Goal: Check status: Check status

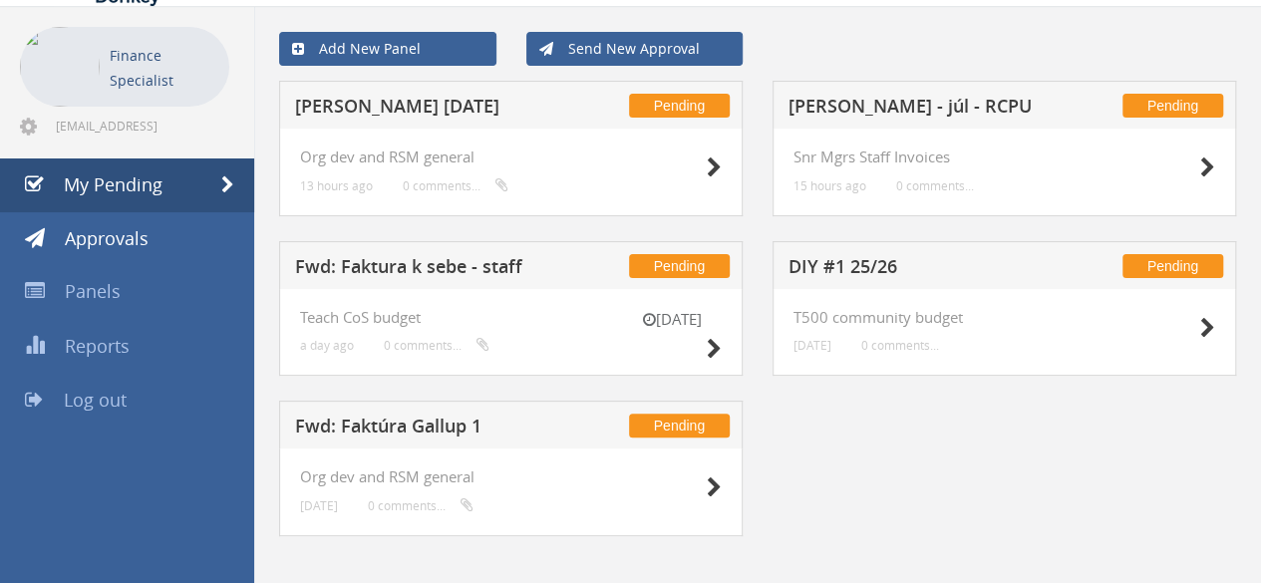
scroll to position [75, 0]
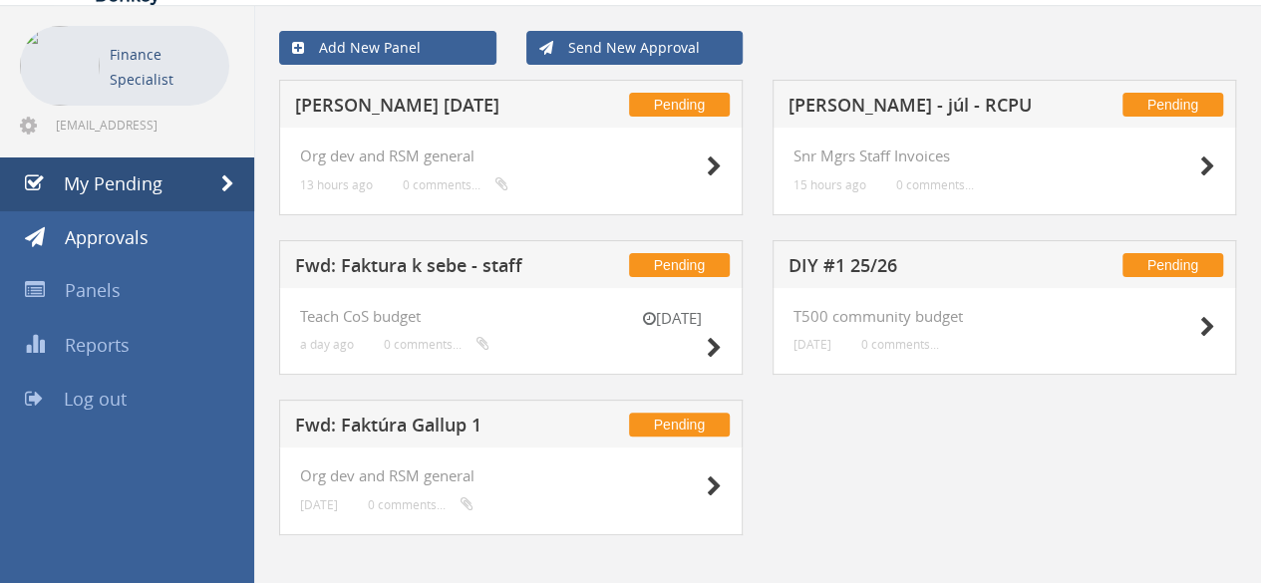
click at [853, 259] on h5 "DIY #1 25/26" at bounding box center [918, 268] width 259 height 25
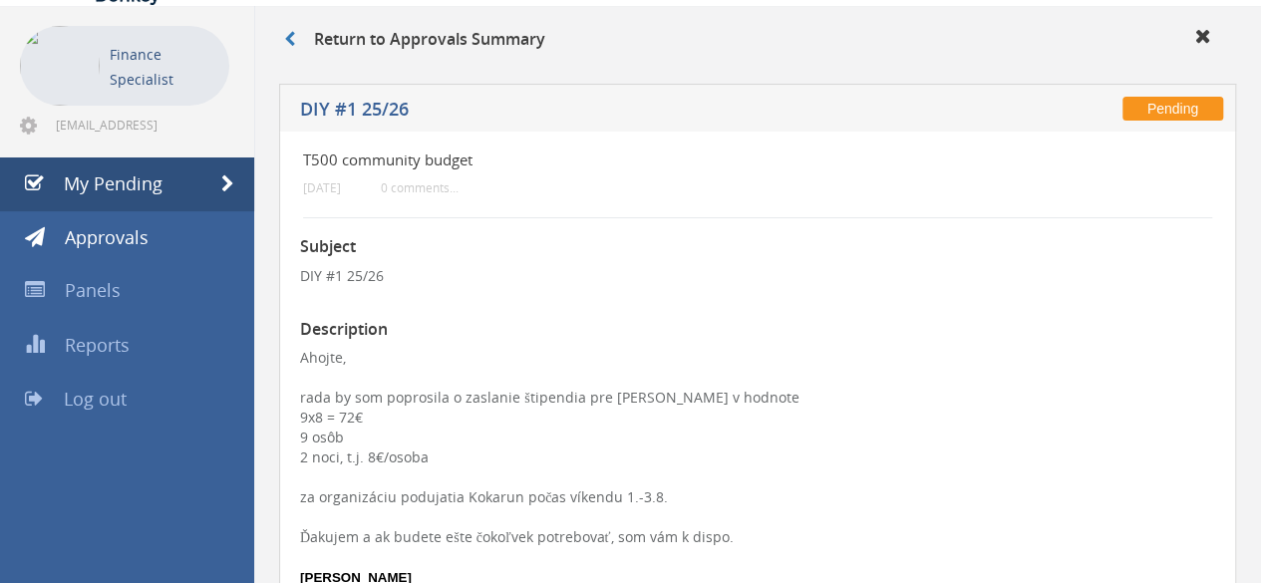
click at [598, 278] on p "DIY #1 25/26" at bounding box center [757, 276] width 915 height 20
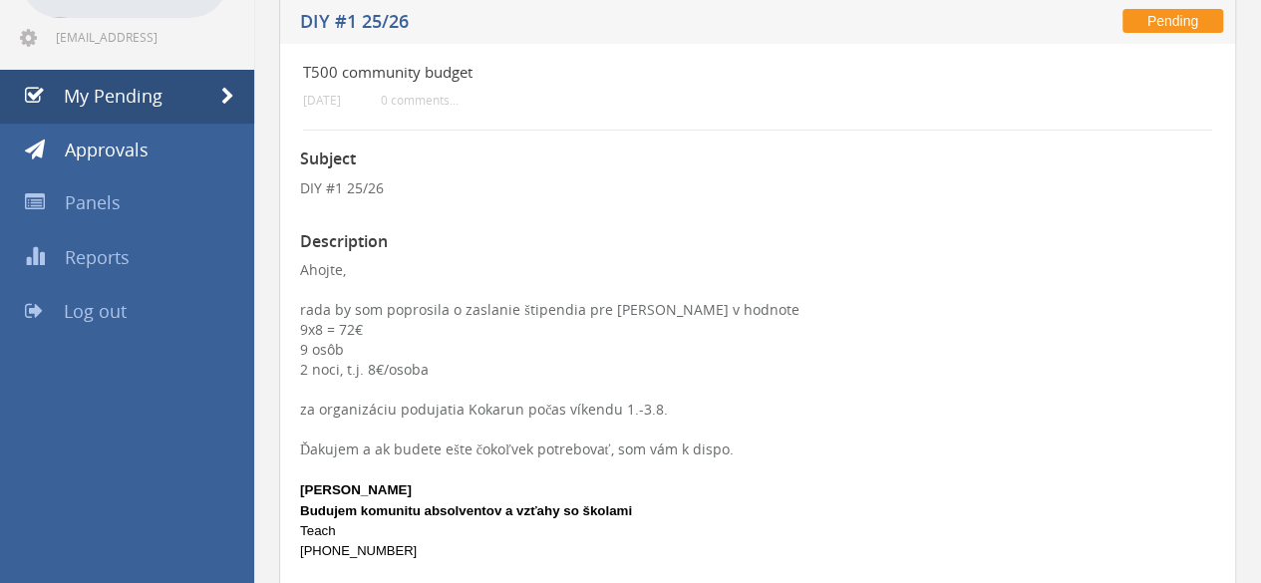
scroll to position [150, 0]
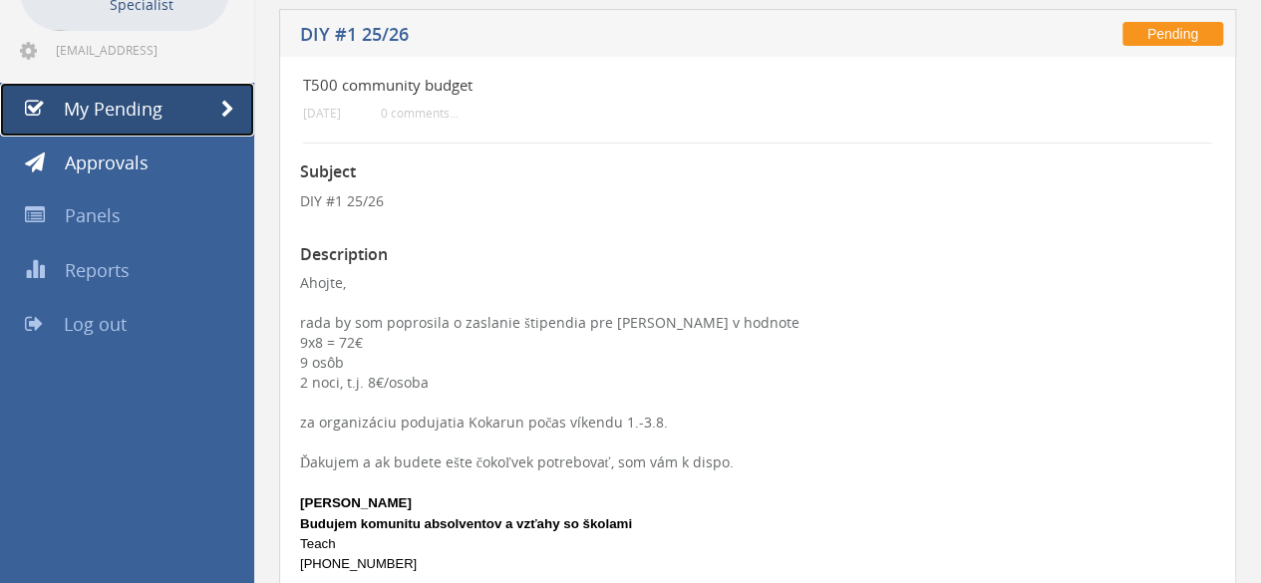
click at [189, 125] on link "My Pending" at bounding box center [127, 110] width 254 height 54
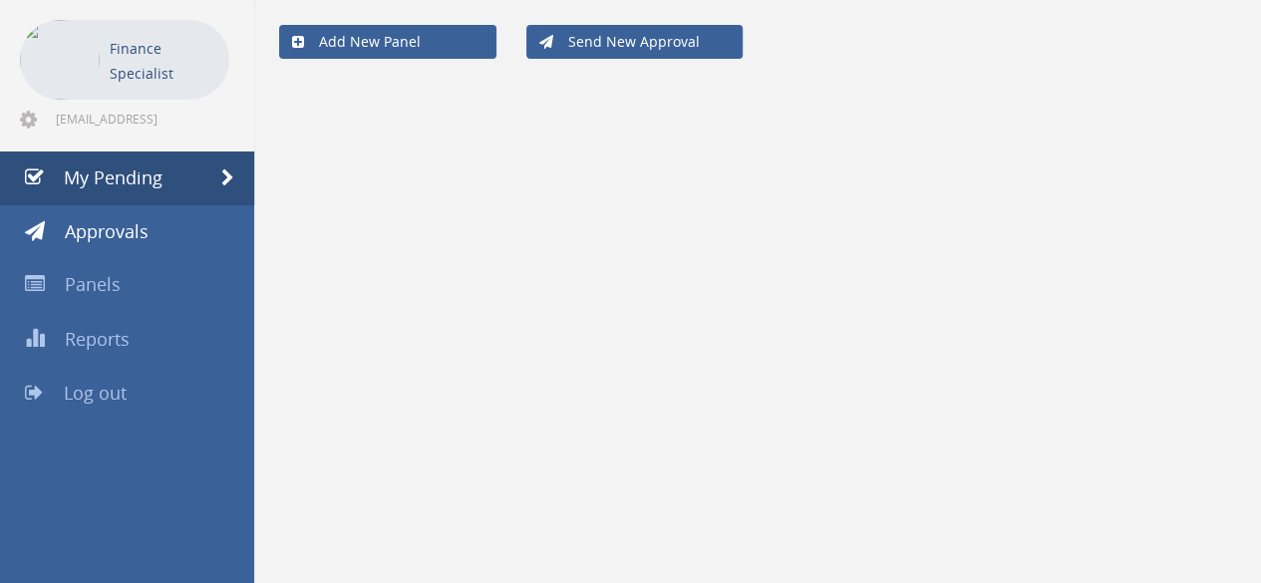
scroll to position [80, 0]
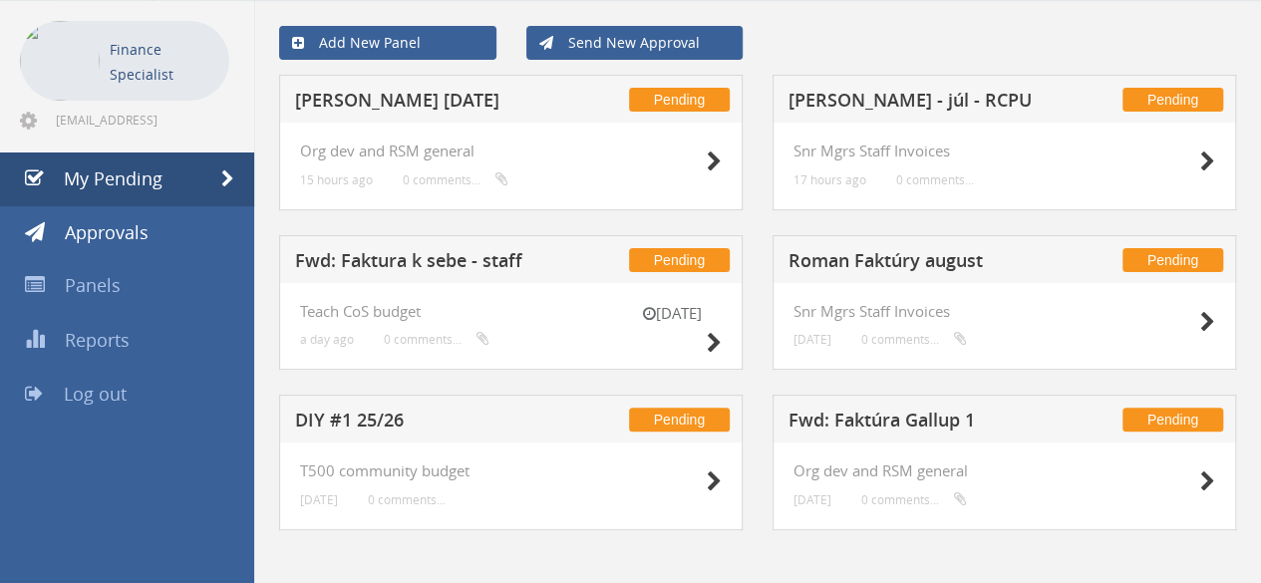
click at [901, 254] on h5 "Roman Faktúry august" at bounding box center [918, 263] width 259 height 25
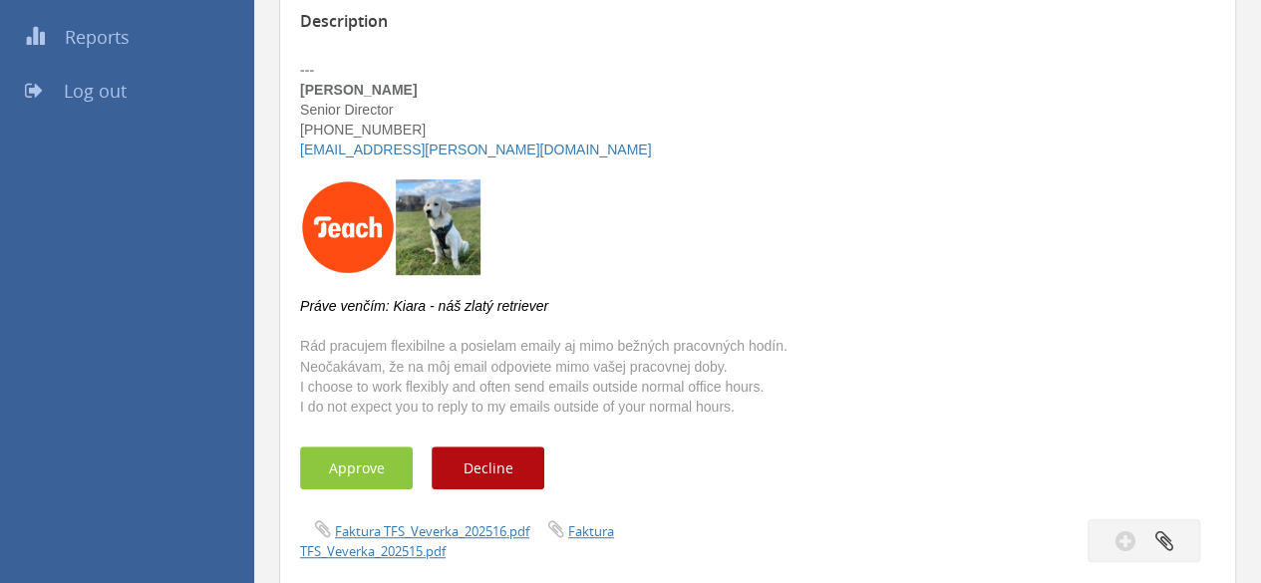
scroll to position [598, 0]
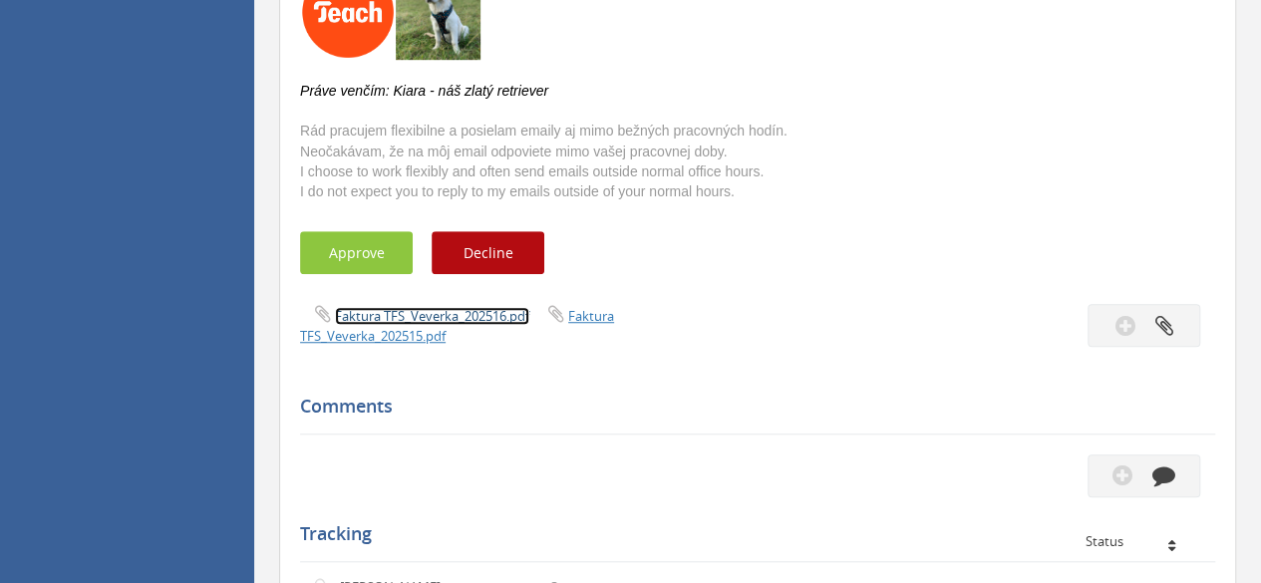
click at [473, 318] on link "Faktura TFS_Veverka_202516.pdf" at bounding box center [432, 316] width 194 height 18
